Goal: Check status: Check status

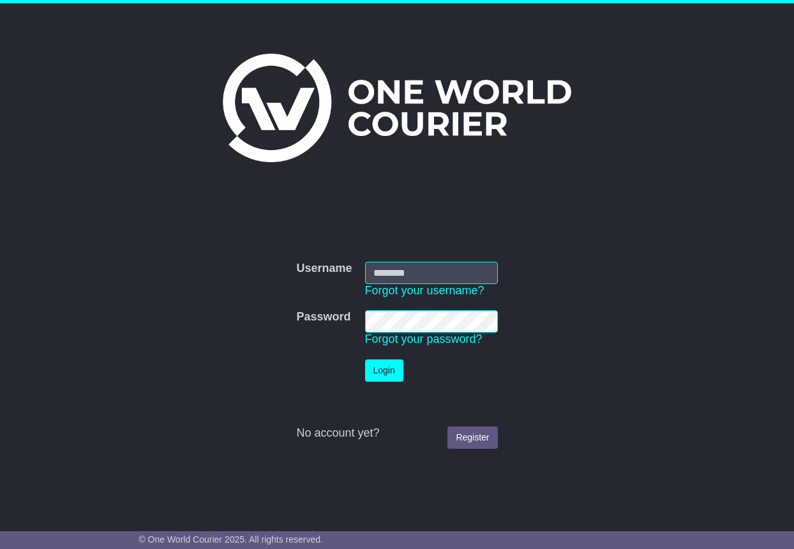
type input "**********"
click at [387, 369] on button "Login" at bounding box center [384, 371] width 38 height 22
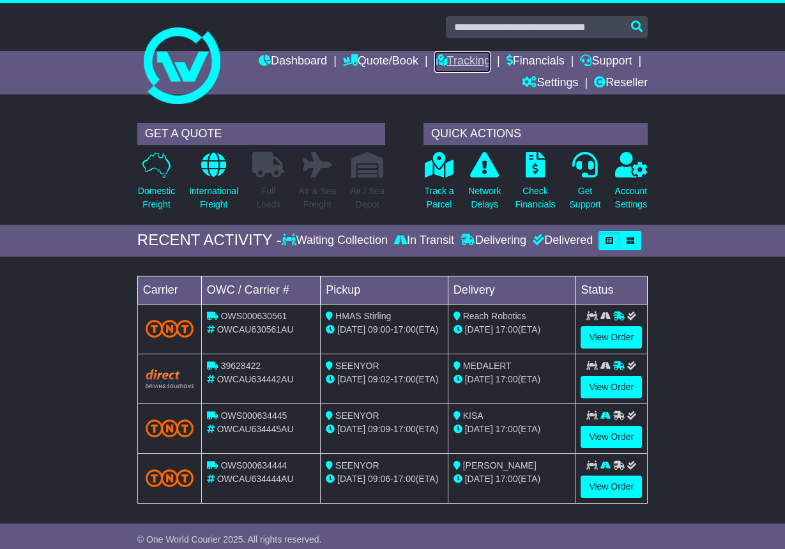
click at [461, 61] on link "Tracking" at bounding box center [462, 62] width 56 height 22
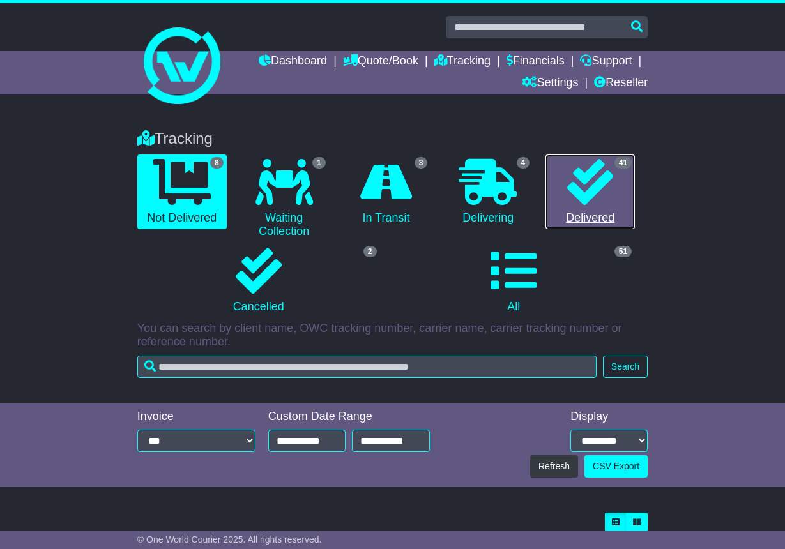
click at [592, 193] on icon at bounding box center [590, 182] width 46 height 46
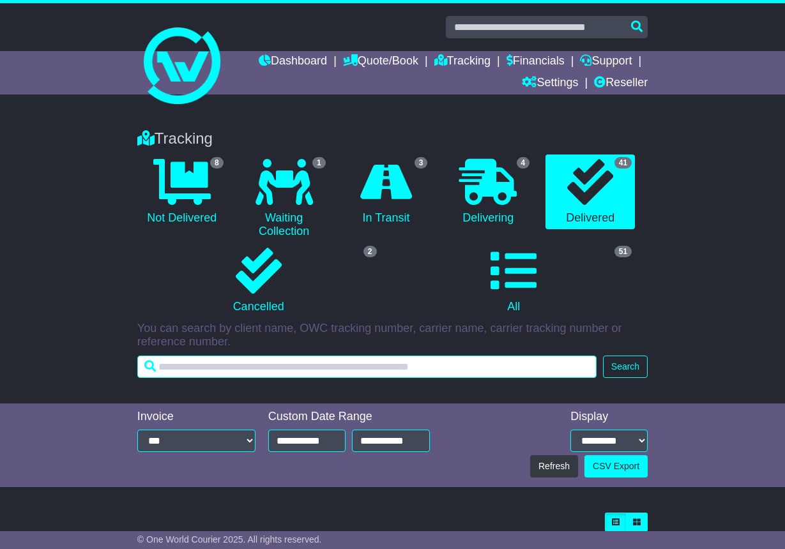
click at [188, 369] on input "text" at bounding box center [366, 367] width 459 height 22
paste input "**********"
type input "**********"
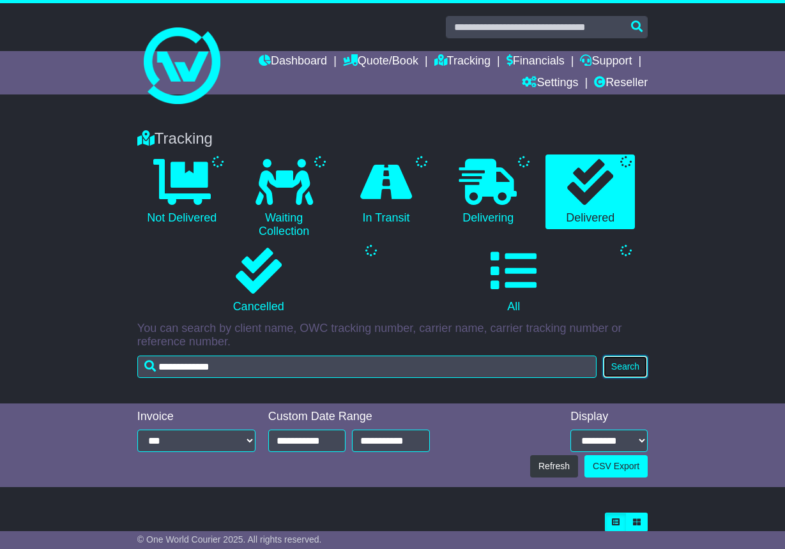
click at [618, 363] on button "Search" at bounding box center [625, 367] width 45 height 22
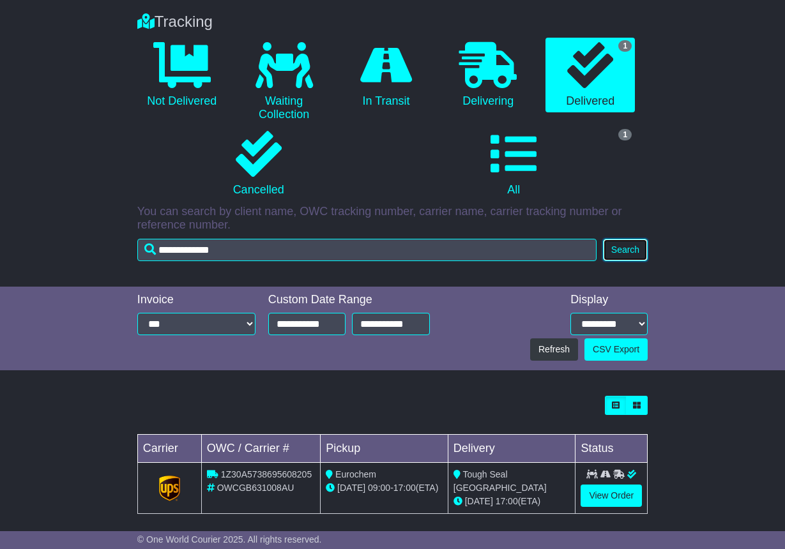
scroll to position [127, 0]
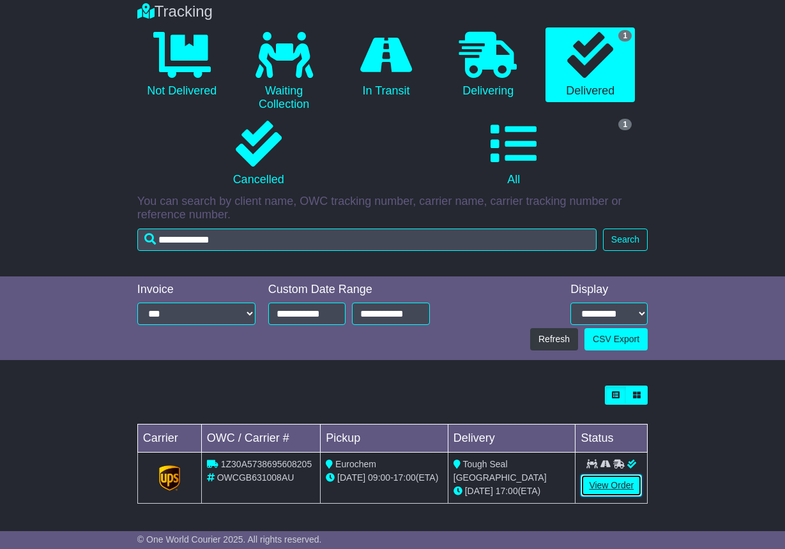
click at [600, 481] on link "View Order" at bounding box center [610, 485] width 61 height 22
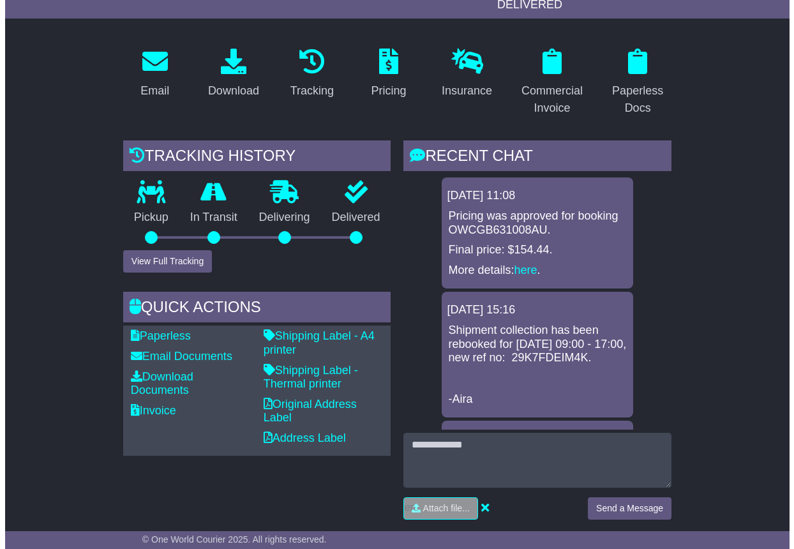
scroll to position [192, 0]
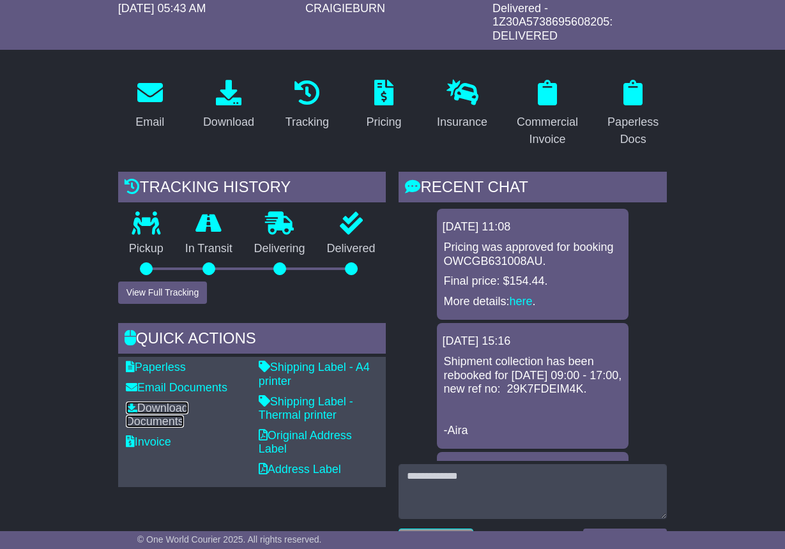
click at [152, 408] on link "Download Documents" at bounding box center [157, 415] width 63 height 27
click at [147, 294] on button "View Full Tracking" at bounding box center [162, 293] width 89 height 22
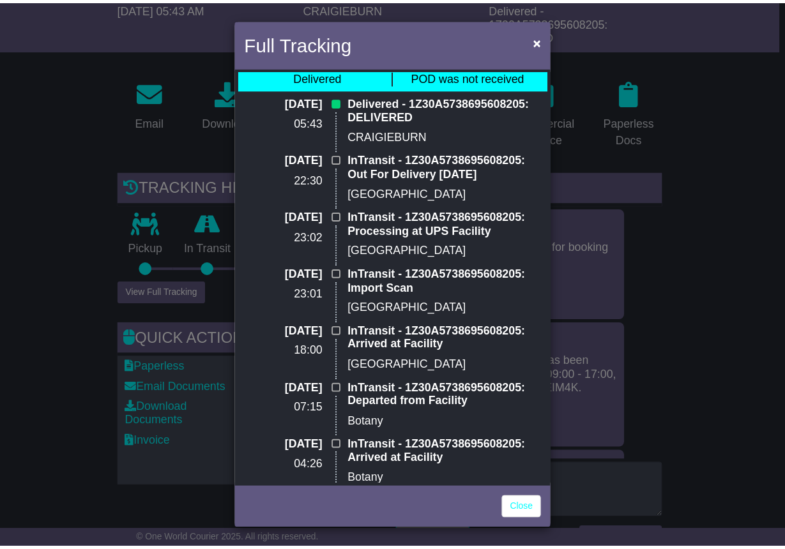
scroll to position [0, 0]
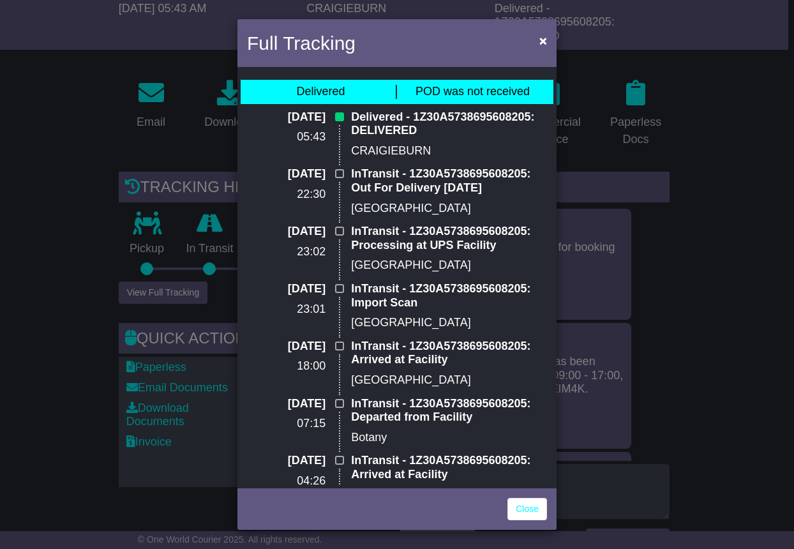
click at [79, 127] on div "Full Tracking × Delivered POD was not received 11 Aug 2025 05:43 Delivered - 1Z…" at bounding box center [397, 274] width 794 height 549
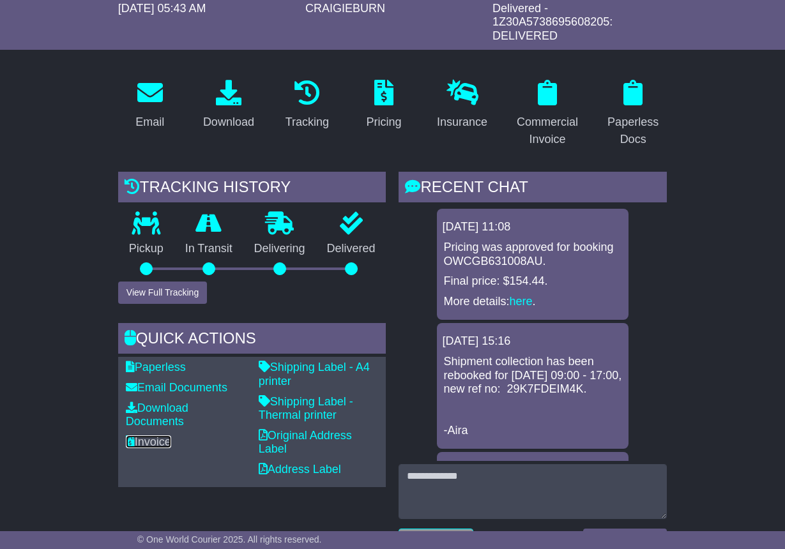
click at [151, 442] on link "Invoice" at bounding box center [148, 442] width 45 height 13
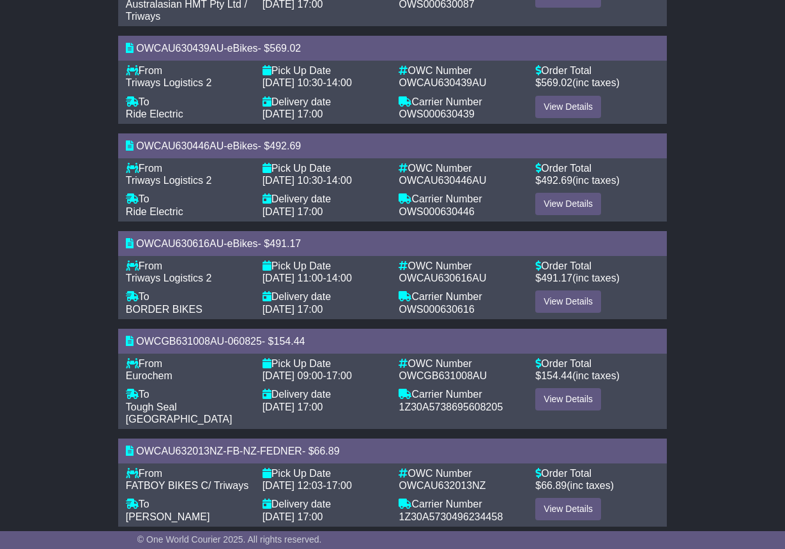
scroll to position [559, 0]
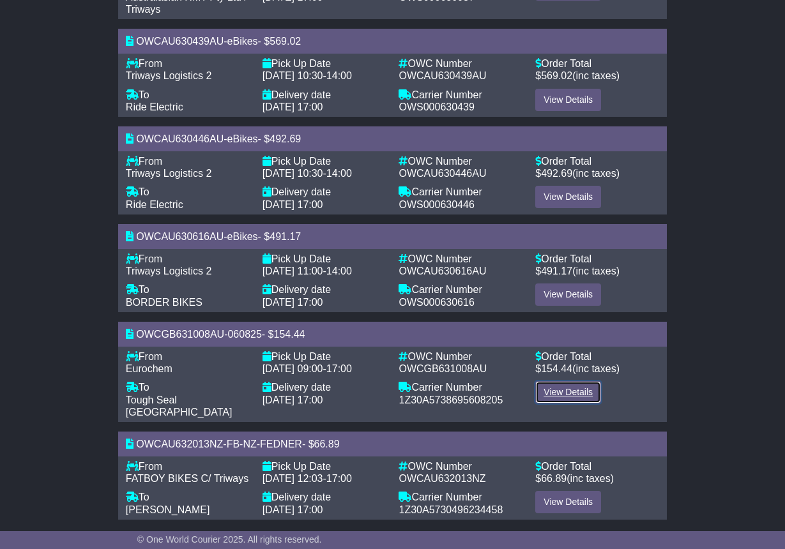
click at [550, 391] on link "View Details" at bounding box center [568, 392] width 66 height 22
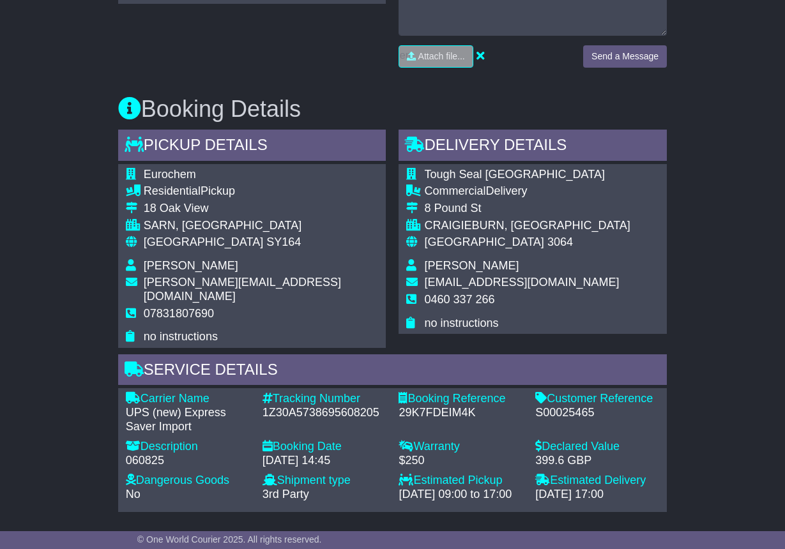
scroll to position [639, 0]
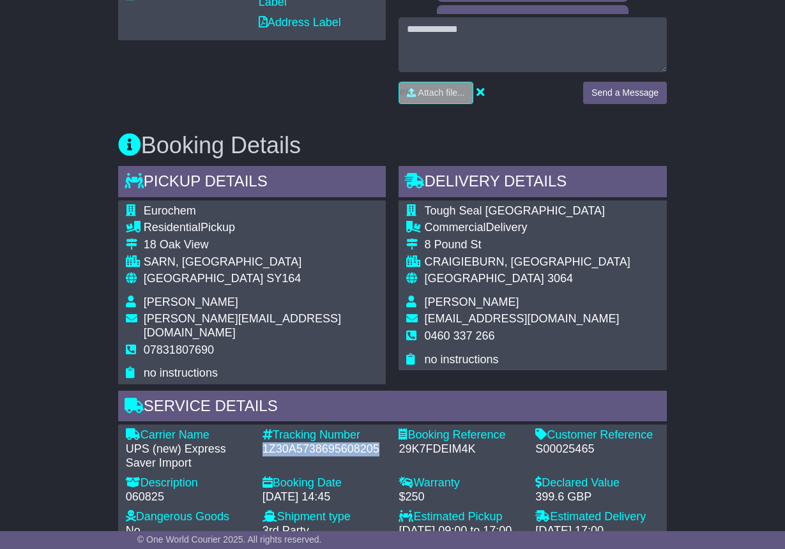
drag, startPoint x: 383, startPoint y: 432, endPoint x: 262, endPoint y: 435, distance: 120.7
click at [262, 443] on div "1Z30A5738695608205" at bounding box center [324, 450] width 124 height 14
copy div "1Z30A5738695608205"
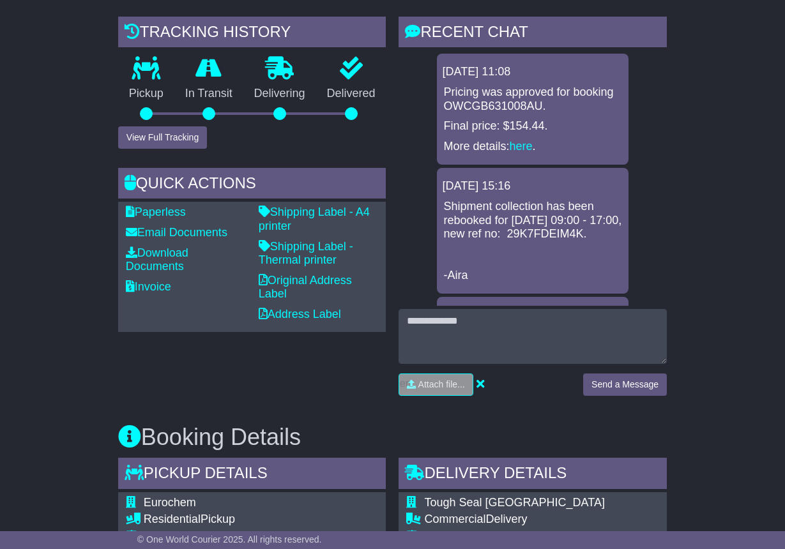
scroll to position [319, 0]
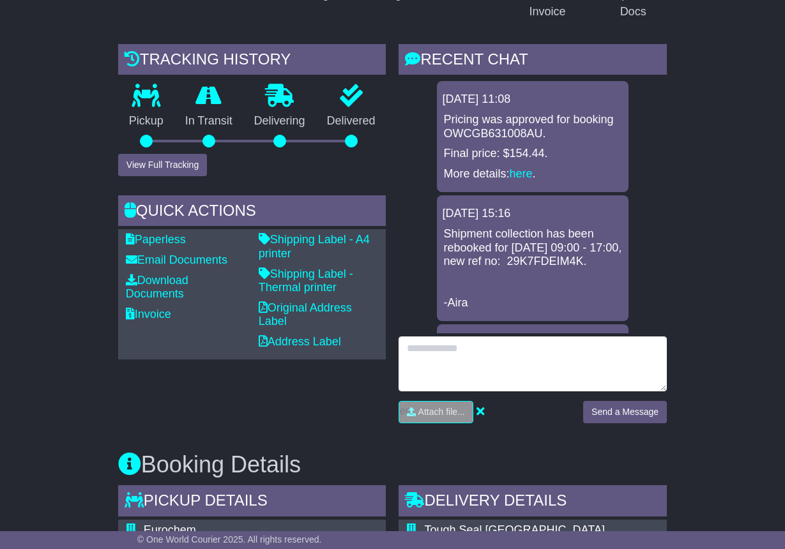
click at [419, 352] on textarea at bounding box center [532, 364] width 268 height 55
type textarea "**********"
drag, startPoint x: 457, startPoint y: 365, endPoint x: 387, endPoint y: 351, distance: 71.5
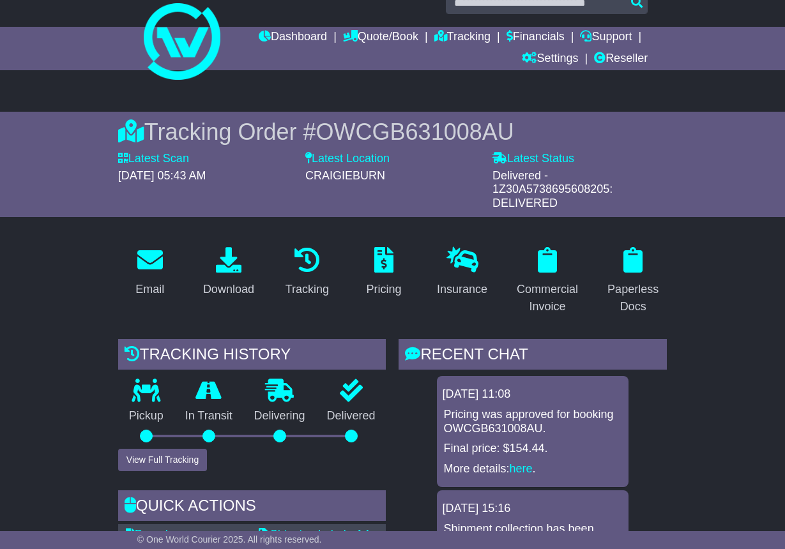
scroll to position [0, 0]
